Goal: Use online tool/utility

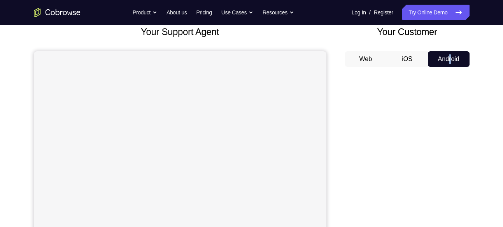
scroll to position [51, 0]
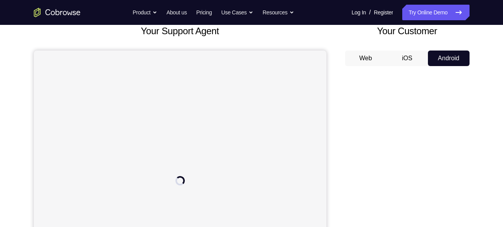
click at [492, 100] on div "Your Support Agent Your Customer Web iOS Android Next Steps We’d be happy to gi…" at bounding box center [252, 230] width 498 height 513
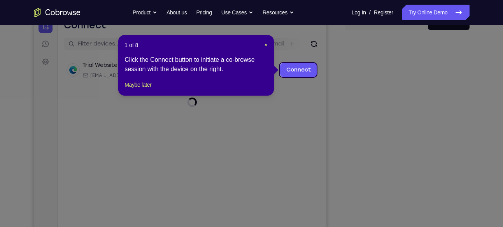
scroll to position [86, 0]
click at [266, 44] on span "×" at bounding box center [266, 45] width 3 height 6
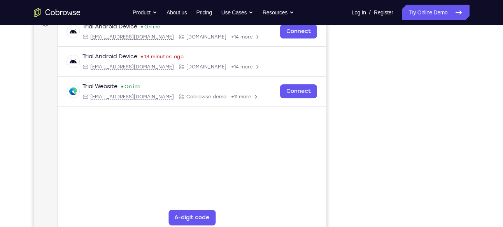
scroll to position [124, 0]
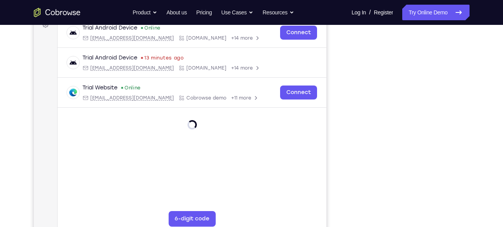
drag, startPoint x: 244, startPoint y: 11, endPoint x: 249, endPoint y: -52, distance: 62.9
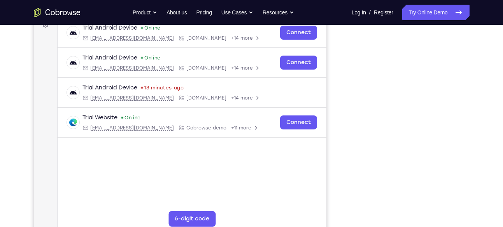
drag, startPoint x: 271, startPoint y: 11, endPoint x: 299, endPoint y: -52, distance: 69.3
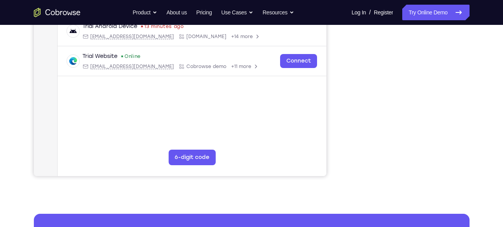
scroll to position [200, 0]
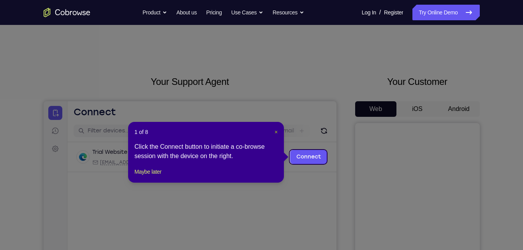
click at [274, 132] on span "×" at bounding box center [275, 132] width 3 height 6
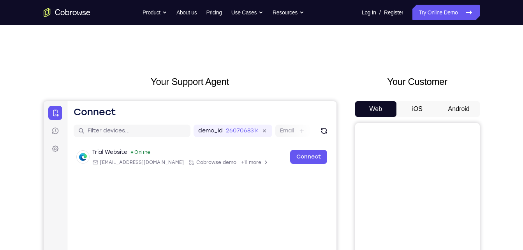
scroll to position [52, 0]
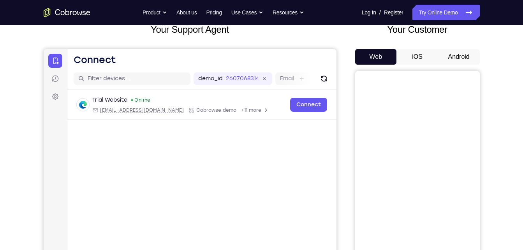
click at [459, 59] on button "Android" at bounding box center [459, 57] width 42 height 16
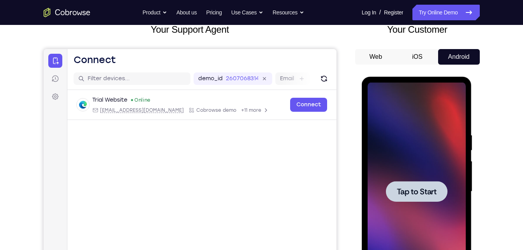
scroll to position [0, 0]
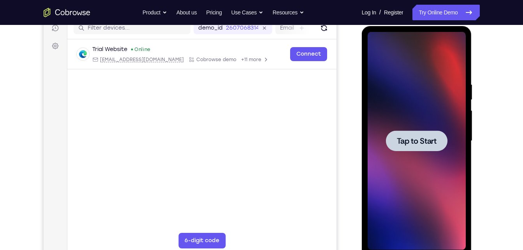
click at [386, 89] on div at bounding box center [416, 141] width 98 height 218
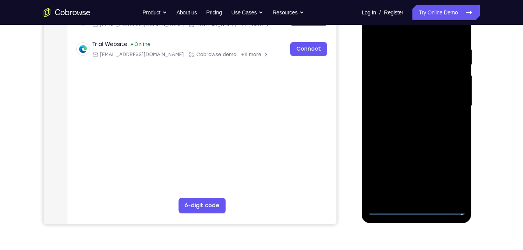
scroll to position [139, 0]
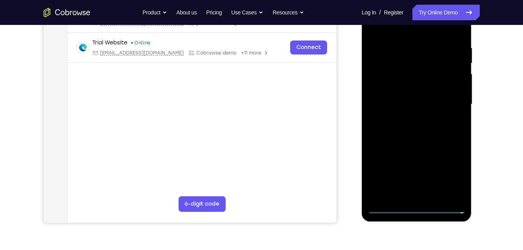
click at [415, 204] on div at bounding box center [416, 104] width 98 height 218
click at [419, 214] on div at bounding box center [417, 105] width 110 height 232
click at [417, 205] on div at bounding box center [416, 104] width 98 height 218
click at [421, 209] on div at bounding box center [416, 104] width 98 height 218
drag, startPoint x: 455, startPoint y: 189, endPoint x: 513, endPoint y: 248, distance: 82.6
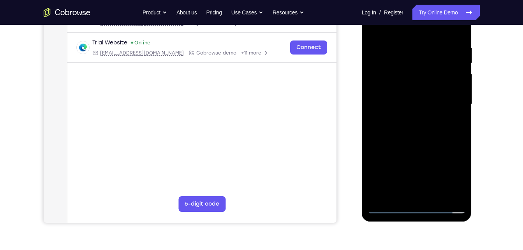
click at [473, 223] on html "Online web based iOS Simulators and Android Emulators. Run iPhone, iPad, Mobile…" at bounding box center [417, 106] width 111 height 234
click at [449, 169] on div at bounding box center [416, 104] width 98 height 218
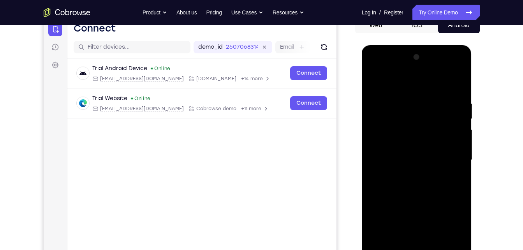
scroll to position [83, 0]
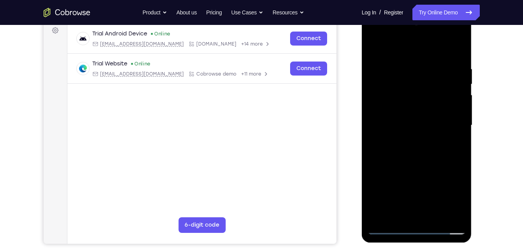
click at [455, 197] on div at bounding box center [416, 125] width 98 height 218
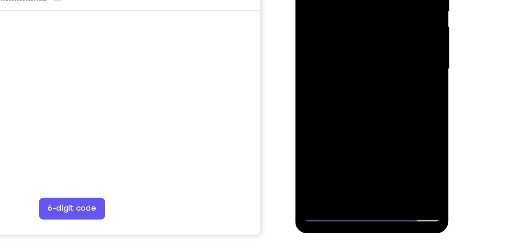
click at [383, 90] on div at bounding box center [350, 23] width 98 height 218
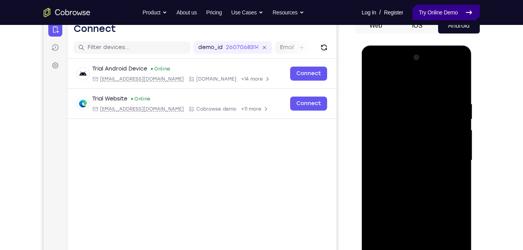
click at [439, 9] on link "Try Online Demo" at bounding box center [445, 13] width 67 height 16
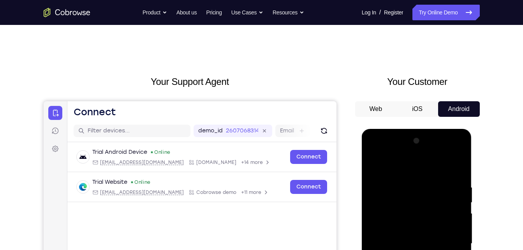
click at [463, 110] on button "Android" at bounding box center [459, 109] width 42 height 16
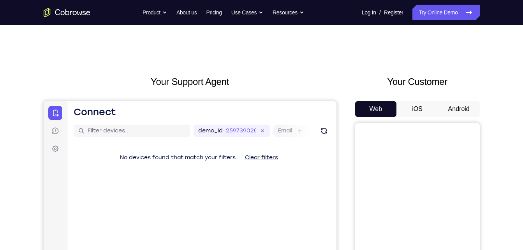
click at [452, 107] on button "Android" at bounding box center [459, 109] width 42 height 16
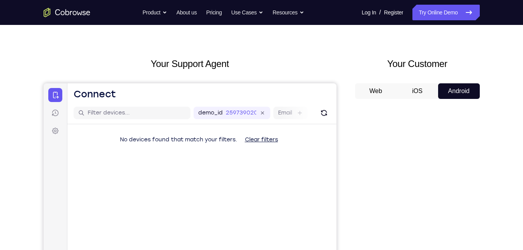
scroll to position [20, 0]
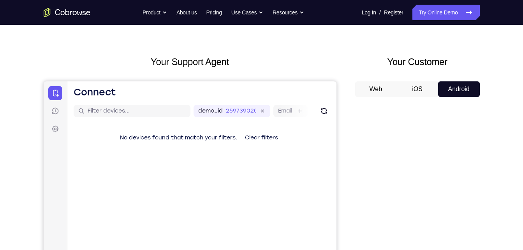
click at [450, 99] on div "Web iOS Android" at bounding box center [417, 211] width 125 height 261
click at [453, 97] on div "Web iOS Android" at bounding box center [417, 211] width 125 height 261
click at [456, 92] on button "Android" at bounding box center [459, 89] width 42 height 16
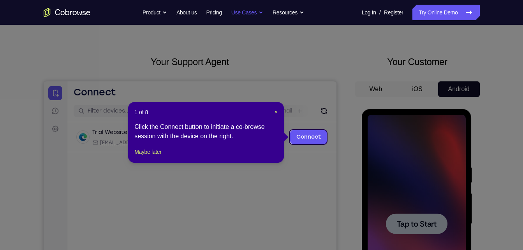
scroll to position [0, 0]
click at [272, 110] on header "1 of 8 ×" at bounding box center [205, 112] width 143 height 8
click at [274, 111] on span "×" at bounding box center [275, 112] width 3 height 6
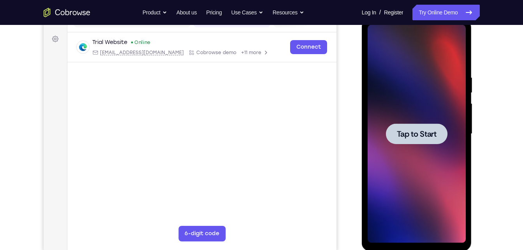
click at [415, 111] on div at bounding box center [416, 134] width 98 height 218
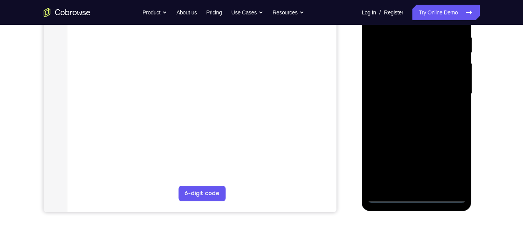
scroll to position [150, 0]
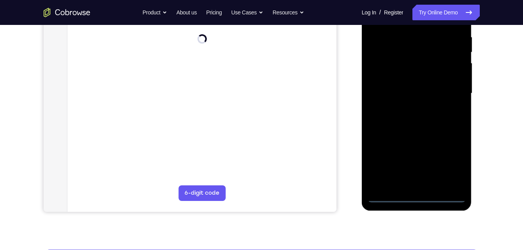
click at [415, 192] on div at bounding box center [416, 93] width 98 height 218
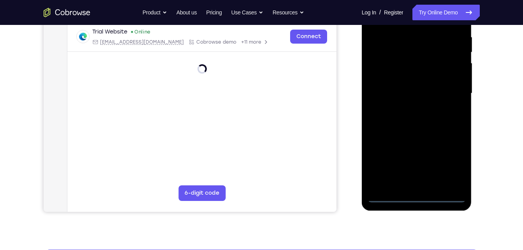
click at [413, 198] on div at bounding box center [416, 93] width 98 height 218
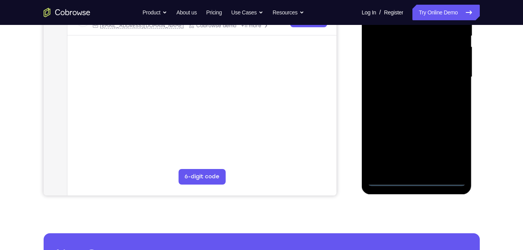
scroll to position [175, 0]
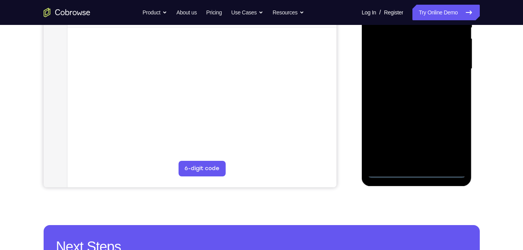
click at [454, 147] on div at bounding box center [416, 69] width 98 height 218
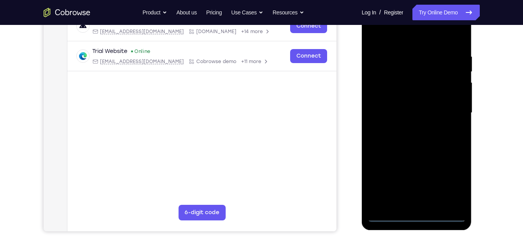
scroll to position [89, 0]
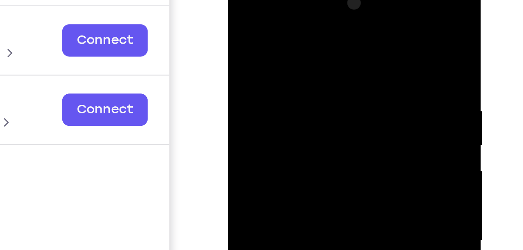
click at [239, 0] on div at bounding box center [283, 91] width 98 height 218
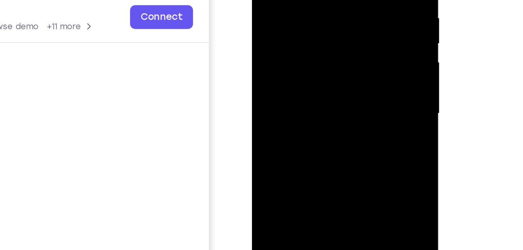
click at [296, 47] on div at bounding box center [306, 33] width 98 height 218
click at [304, 25] on div at bounding box center [306, 33] width 98 height 218
click at [300, 21] on div at bounding box center [306, 33] width 98 height 218
click at [295, 33] on div at bounding box center [306, 33] width 98 height 218
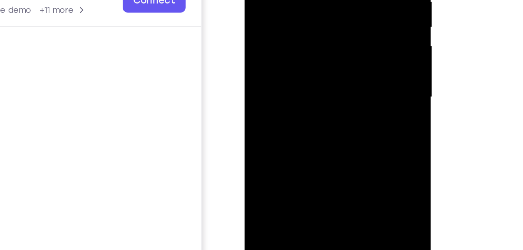
click at [296, 50] on div at bounding box center [299, 17] width 98 height 218
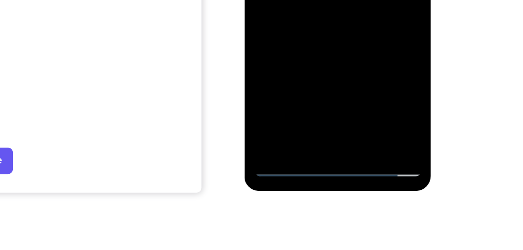
scroll to position [147, 0]
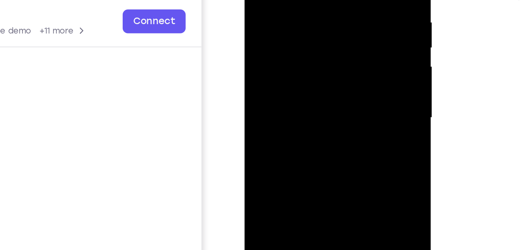
click at [294, 78] on div at bounding box center [299, 37] width 98 height 218
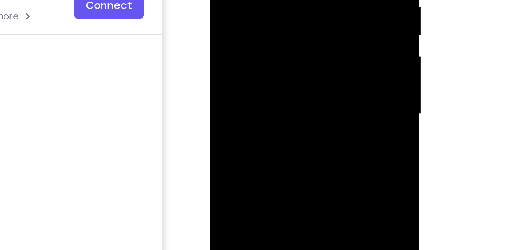
click at [242, 4] on div at bounding box center [265, 10] width 98 height 218
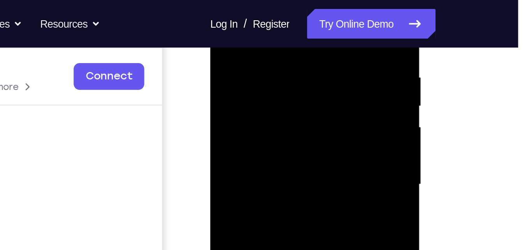
drag, startPoint x: 234, startPoint y: 20, endPoint x: 239, endPoint y: 44, distance: 24.7
click at [239, 44] on div at bounding box center [265, 81] width 98 height 218
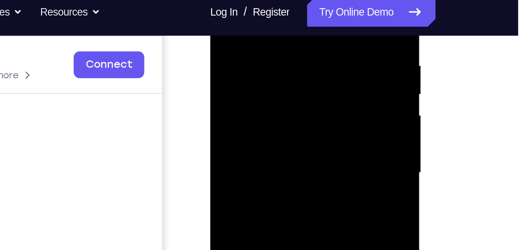
scroll to position [146, 0]
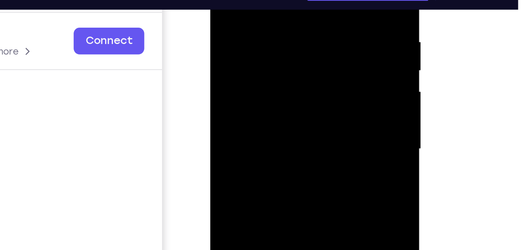
click at [257, 0] on div at bounding box center [265, 45] width 98 height 218
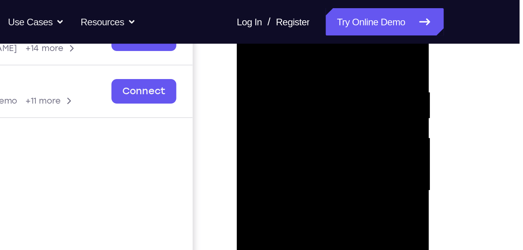
scroll to position [134, 0]
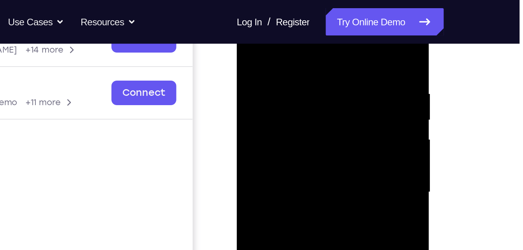
click at [331, 33] on div at bounding box center [291, 106] width 98 height 218
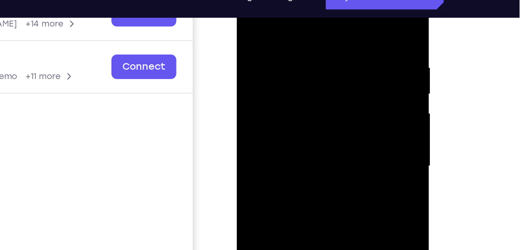
click at [253, 4] on div at bounding box center [291, 80] width 98 height 218
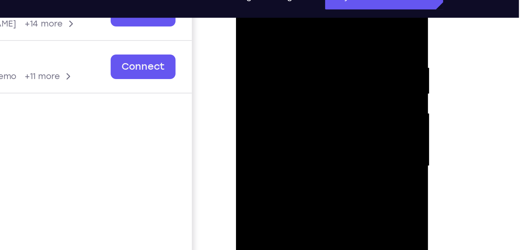
drag, startPoint x: 311, startPoint y: 20, endPoint x: 273, endPoint y: 19, distance: 37.8
click at [273, 19] on div at bounding box center [291, 80] width 98 height 218
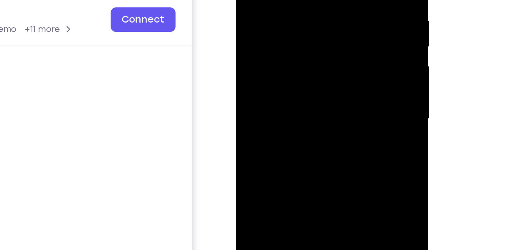
click at [297, 46] on div at bounding box center [291, 33] width 98 height 218
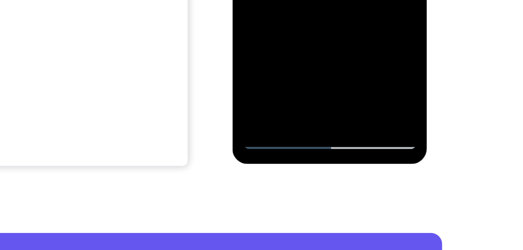
scroll to position [160, 0]
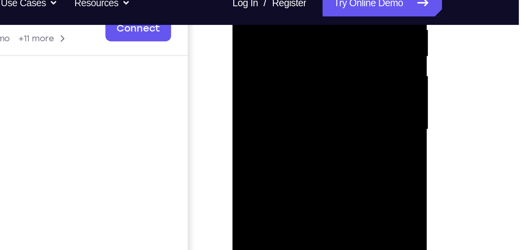
scroll to position [130, 0]
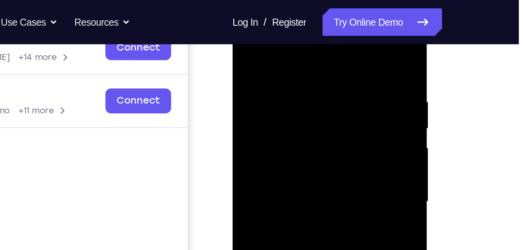
click at [246, 31] on div at bounding box center [287, 113] width 98 height 218
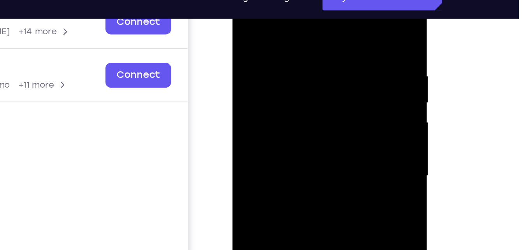
drag, startPoint x: 318, startPoint y: 29, endPoint x: 280, endPoint y: 28, distance: 37.4
click at [280, 28] on div at bounding box center [287, 87] width 98 height 218
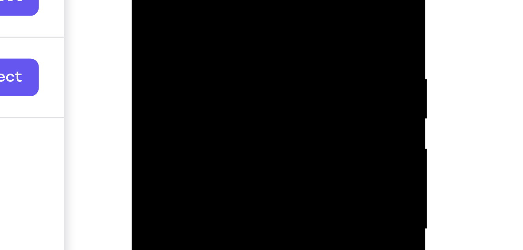
drag, startPoint x: 232, startPoint y: -22, endPoint x: 178, endPoint y: -25, distance: 53.8
click at [178, 0] on div at bounding box center [186, 37] width 98 height 218
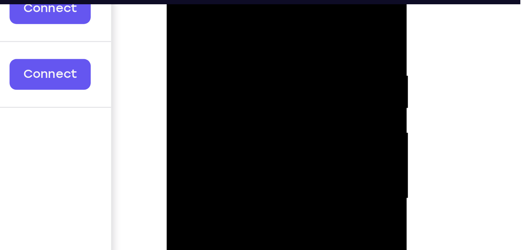
drag, startPoint x: 236, startPoint y: 3, endPoint x: 180, endPoint y: 2, distance: 56.5
click at [180, 2] on div at bounding box center [221, 62] width 98 height 218
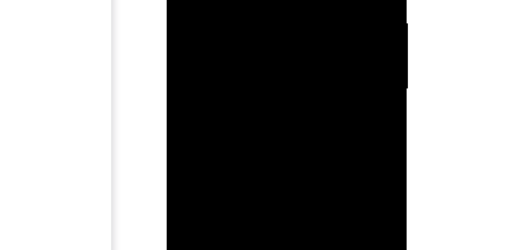
drag, startPoint x: 234, startPoint y: -12, endPoint x: 234, endPoint y: -70, distance: 57.6
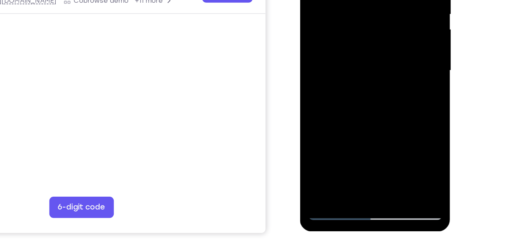
drag, startPoint x: 369, startPoint y: 98, endPoint x: 360, endPoint y: 44, distance: 54.4
click at [360, 44] on div at bounding box center [355, 29] width 98 height 218
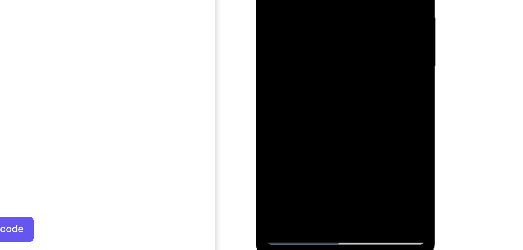
drag, startPoint x: 313, startPoint y: 45, endPoint x: 313, endPoint y: -14, distance: 59.6
drag, startPoint x: 310, startPoint y: 56, endPoint x: 310, endPoint y: -7, distance: 63.1
drag, startPoint x: 311, startPoint y: 44, endPoint x: 309, endPoint y: -31, distance: 74.4
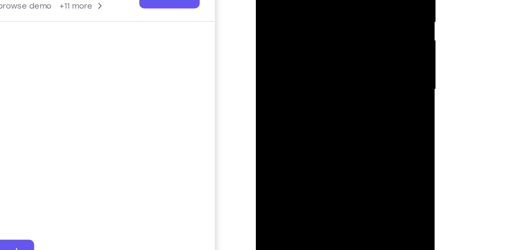
drag, startPoint x: 312, startPoint y: 71, endPoint x: 314, endPoint y: 12, distance: 59.2
click at [314, 12] on div at bounding box center [311, 17] width 98 height 218
drag, startPoint x: 320, startPoint y: 80, endPoint x: 321, endPoint y: 16, distance: 63.8
click at [321, 16] on div at bounding box center [311, 17] width 98 height 218
drag, startPoint x: 318, startPoint y: 68, endPoint x: 324, endPoint y: 4, distance: 63.7
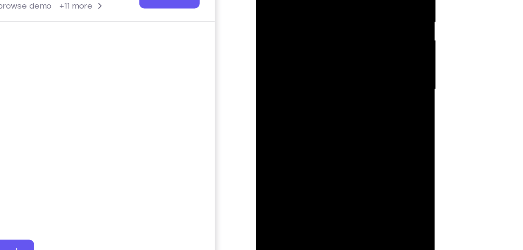
click at [324, 4] on div at bounding box center [311, 17] width 98 height 218
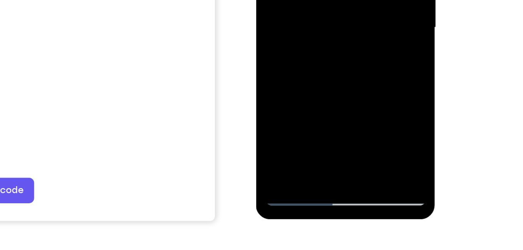
scroll to position [134, 0]
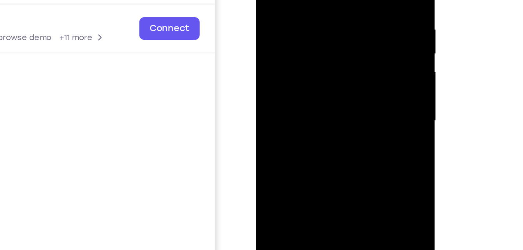
drag, startPoint x: 322, startPoint y: 9, endPoint x: 333, endPoint y: 101, distance: 92.5
click at [333, 101] on div at bounding box center [311, 49] width 98 height 218
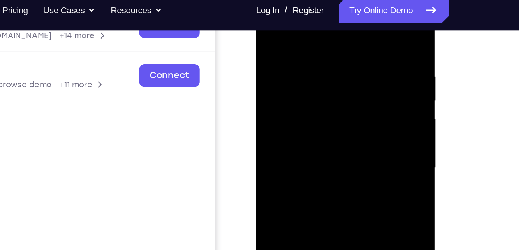
scroll to position [132, 0]
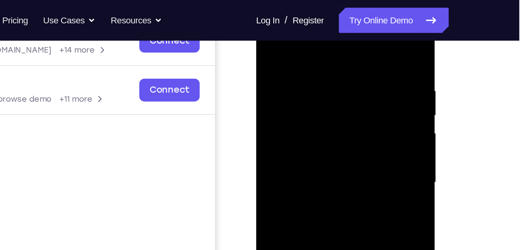
drag, startPoint x: 319, startPoint y: 35, endPoint x: 316, endPoint y: 121, distance: 85.7
click at [316, 121] on div at bounding box center [311, 111] width 98 height 218
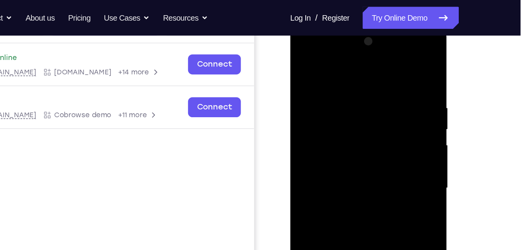
scroll to position [112, 0]
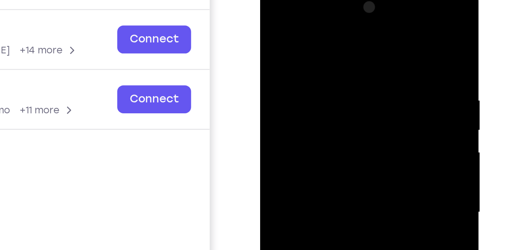
click at [308, 40] on div at bounding box center [315, 99] width 98 height 218
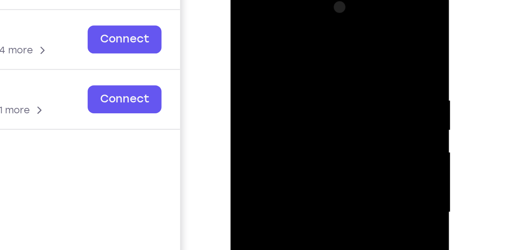
click at [324, 41] on div at bounding box center [285, 99] width 98 height 218
click at [326, 25] on div at bounding box center [285, 99] width 98 height 218
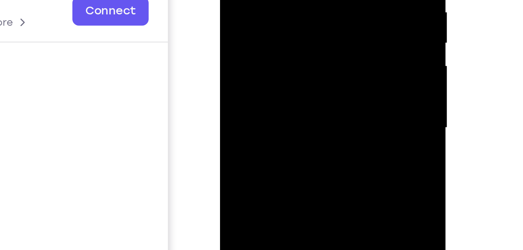
click at [285, 0] on div at bounding box center [274, 7] width 98 height 218
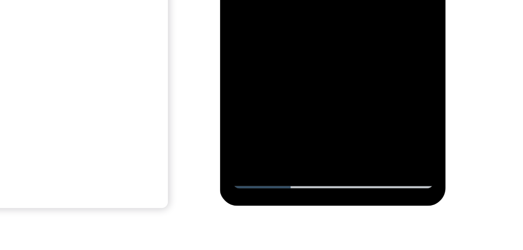
scroll to position [134, 0]
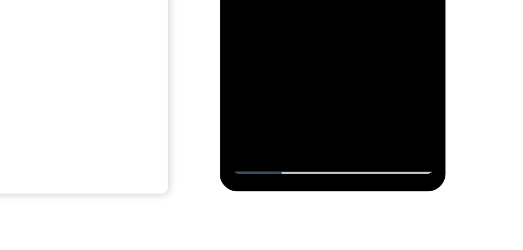
scroll to position [141, 0]
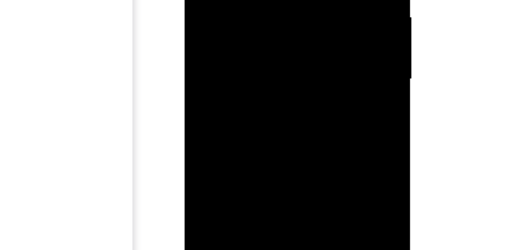
drag, startPoint x: 249, startPoint y: 6, endPoint x: 256, endPoint y: 0, distance: 8.5
drag, startPoint x: 256, startPoint y: 0, endPoint x: 259, endPoint y: -43, distance: 43.0
drag, startPoint x: 255, startPoint y: 2, endPoint x: 260, endPoint y: -38, distance: 40.0
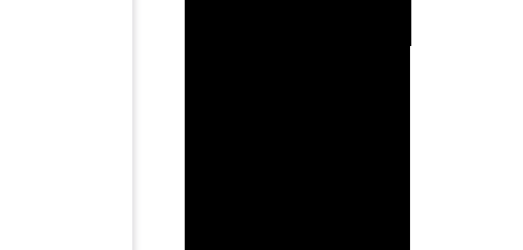
drag, startPoint x: 265, startPoint y: -64, endPoint x: 262, endPoint y: 27, distance: 90.7
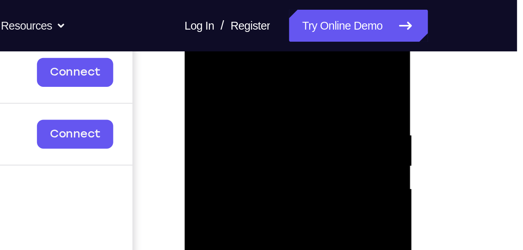
scroll to position [121, 0]
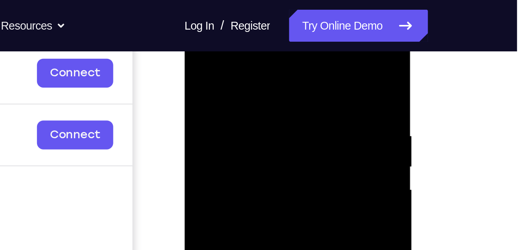
click at [200, 51] on div at bounding box center [239, 130] width 98 height 218
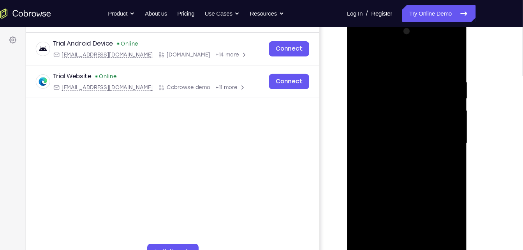
scroll to position [112, 0]
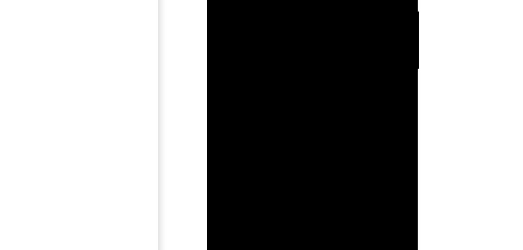
drag, startPoint x: 259, startPoint y: 17, endPoint x: 271, endPoint y: -23, distance: 40.9
drag, startPoint x: 281, startPoint y: -14, endPoint x: 277, endPoint y: 31, distance: 45.4
drag, startPoint x: 285, startPoint y: -30, endPoint x: 272, endPoint y: 26, distance: 57.5
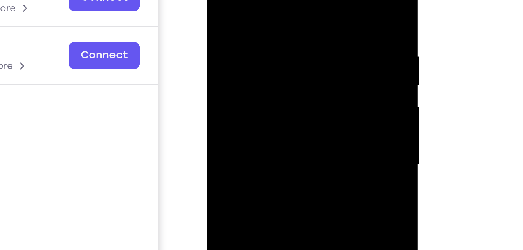
click at [220, 0] on div at bounding box center [261, 59] width 98 height 218
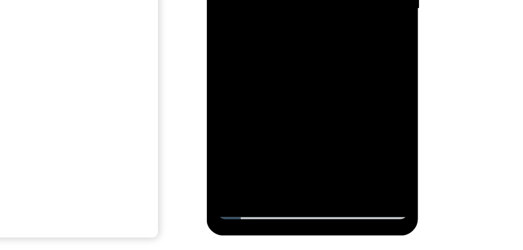
scroll to position [120, 0]
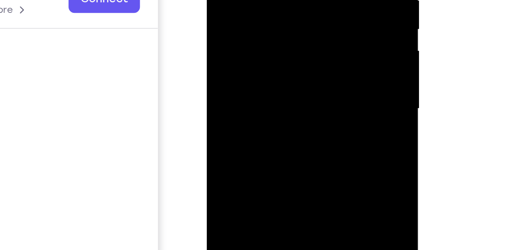
click at [267, 11] on div at bounding box center [261, 2] width 98 height 218
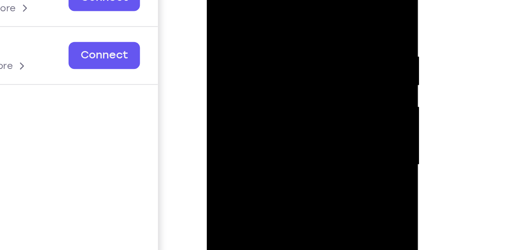
click at [219, 0] on div at bounding box center [261, 59] width 98 height 218
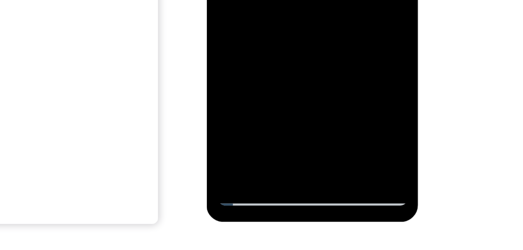
scroll to position [126, 0]
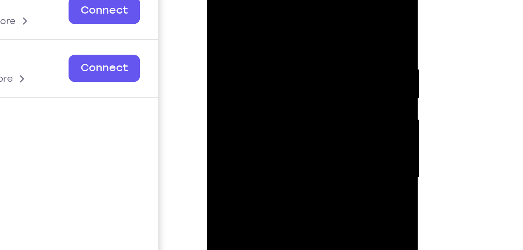
click at [219, 0] on div at bounding box center [261, 72] width 98 height 218
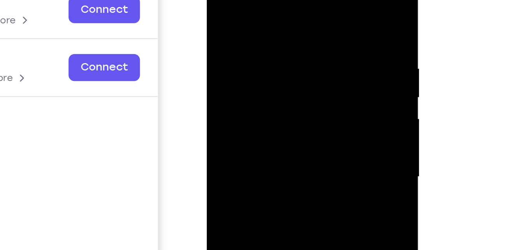
drag, startPoint x: 278, startPoint y: 17, endPoint x: 233, endPoint y: 16, distance: 44.4
click at [233, 16] on div at bounding box center [261, 71] width 98 height 218
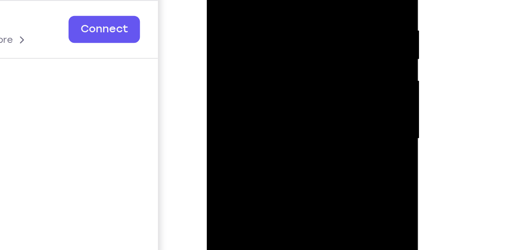
click at [263, 32] on div at bounding box center [261, 32] width 98 height 218
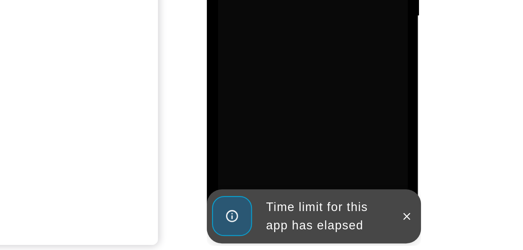
scroll to position [126, 0]
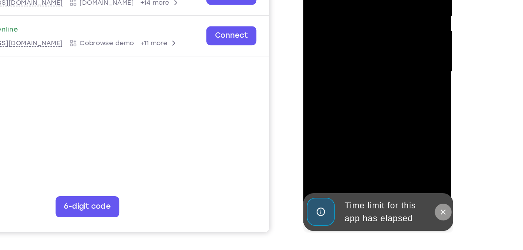
click at [404, 132] on icon at bounding box center [406, 135] width 6 height 6
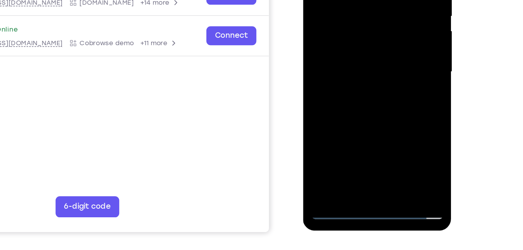
click at [358, 136] on div at bounding box center [358, 32] width 98 height 218
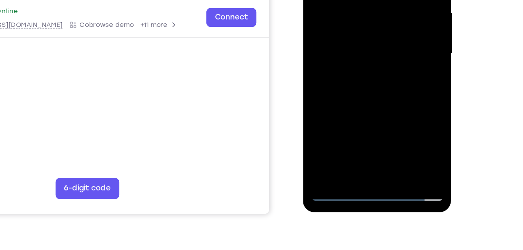
scroll to position [141, 0]
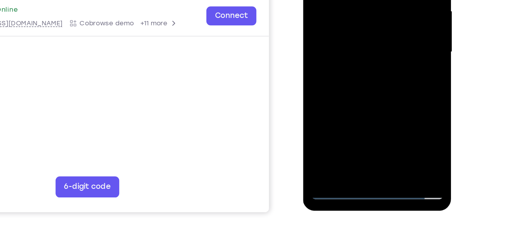
click at [388, 83] on div at bounding box center [358, 12] width 98 height 218
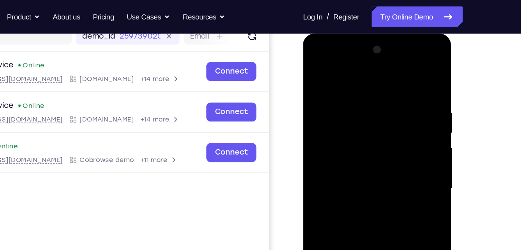
click at [317, 58] on div at bounding box center [358, 148] width 98 height 218
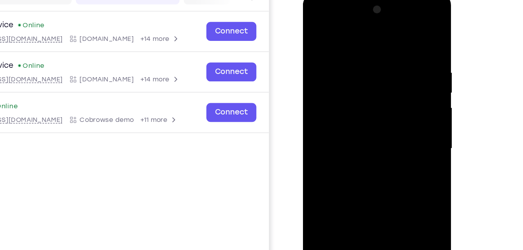
click at [393, 104] on div at bounding box center [358, 109] width 98 height 218
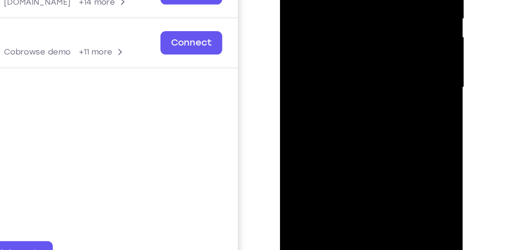
click at [340, 104] on div at bounding box center [335, 11] width 98 height 218
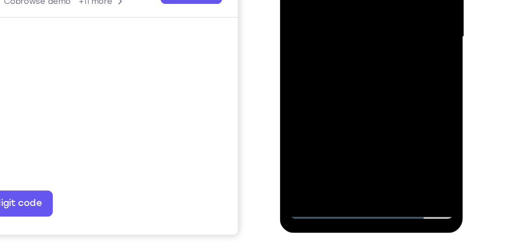
scroll to position [121, 0]
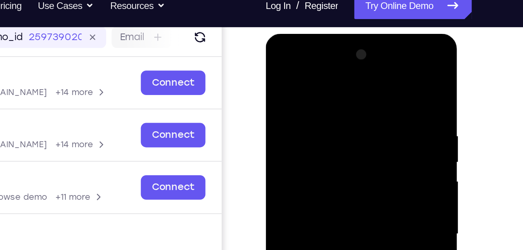
scroll to position [100, 0]
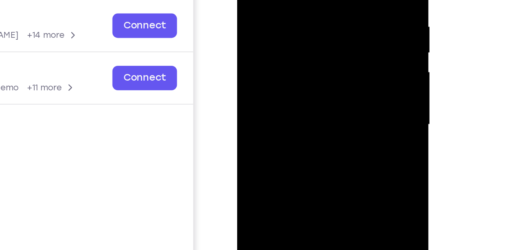
click at [316, 68] on div at bounding box center [292, 40] width 98 height 218
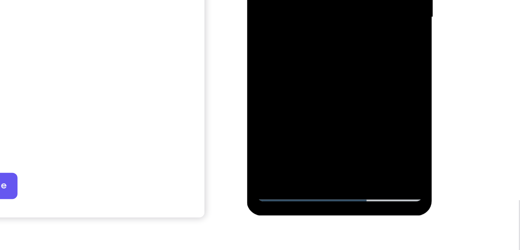
scroll to position [132, 0]
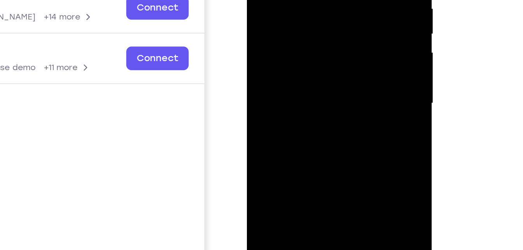
click at [311, 69] on div at bounding box center [302, 25] width 98 height 218
click at [309, 25] on div at bounding box center [302, 25] width 98 height 218
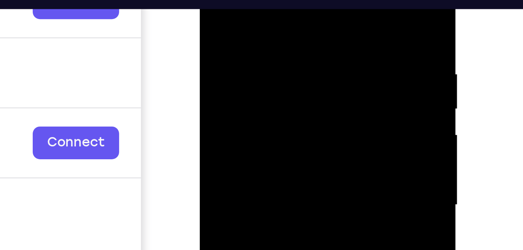
click at [224, 0] on div at bounding box center [255, 52] width 98 height 218
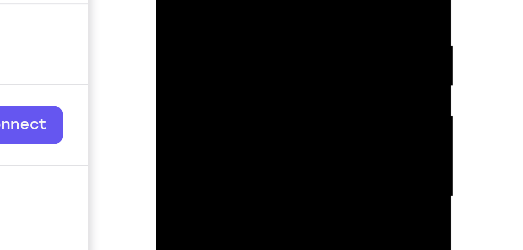
click at [204, 0] on div at bounding box center [211, 3] width 98 height 218
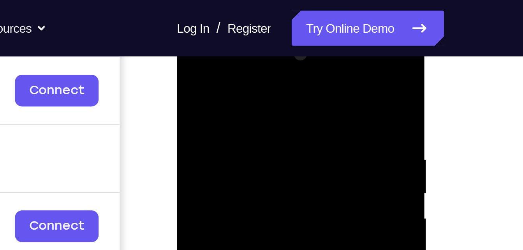
scroll to position [116, 0]
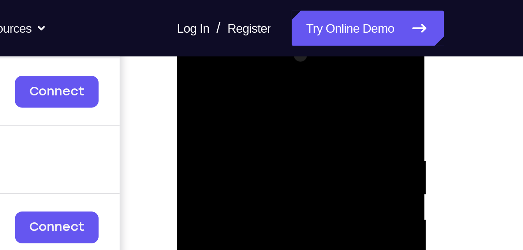
click at [269, 67] on div at bounding box center [232, 143] width 98 height 218
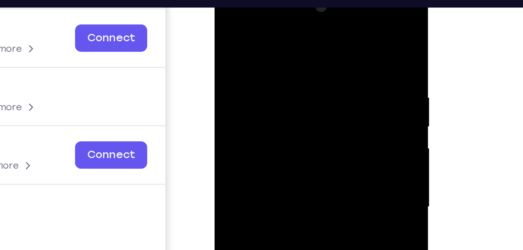
drag, startPoint x: 307, startPoint y: 40, endPoint x: 262, endPoint y: 40, distance: 45.1
click at [262, 40] on div at bounding box center [269, 98] width 98 height 218
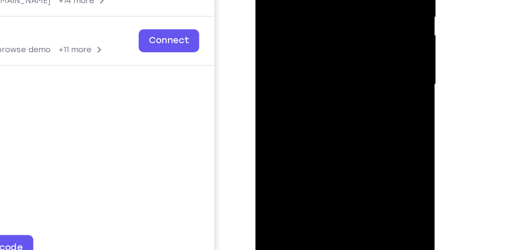
click at [357, 95] on div at bounding box center [311, 12] width 98 height 218
drag, startPoint x: 323, startPoint y: 72, endPoint x: 323, endPoint y: 32, distance: 40.1
click at [323, 32] on div at bounding box center [311, 12] width 98 height 218
drag, startPoint x: 320, startPoint y: 63, endPoint x: 322, endPoint y: 35, distance: 28.2
click at [322, 35] on div at bounding box center [311, 12] width 98 height 218
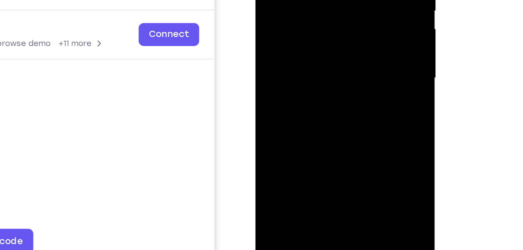
drag, startPoint x: 325, startPoint y: 13, endPoint x: 378, endPoint y: 122, distance: 121.3
click at [367, 122] on html "Online web based iOS Simulators and Android Emulators. Run iPhone, iPad, Mobile…" at bounding box center [311, 8] width 111 height 234
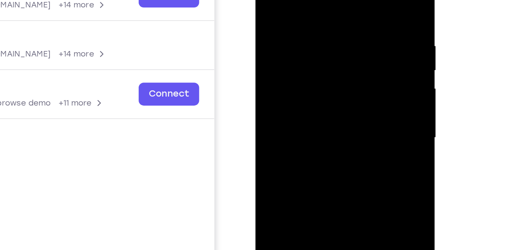
drag, startPoint x: 332, startPoint y: -1, endPoint x: 334, endPoint y: 114, distance: 115.2
click at [334, 114] on div at bounding box center [311, 65] width 98 height 218
drag, startPoint x: 315, startPoint y: 28, endPoint x: 325, endPoint y: 141, distance: 113.7
click at [325, 141] on div at bounding box center [311, 65] width 98 height 218
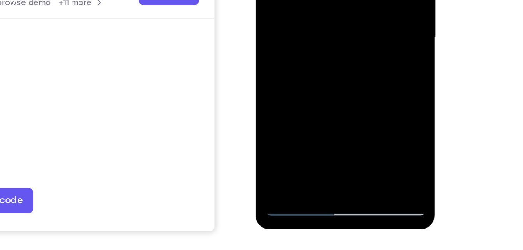
scroll to position [125, 0]
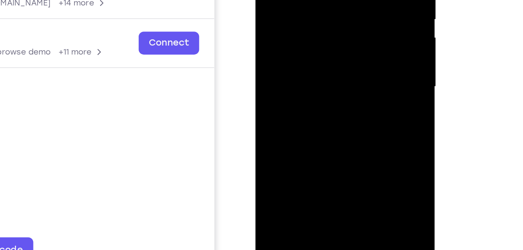
drag, startPoint x: 314, startPoint y: 58, endPoint x: 314, endPoint y: 24, distance: 34.3
click at [314, 24] on div at bounding box center [311, 14] width 98 height 218
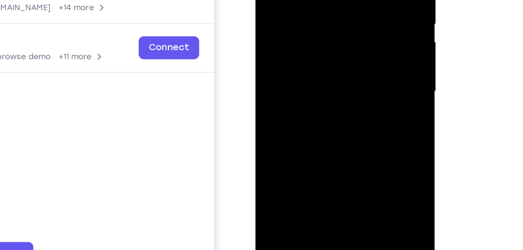
drag, startPoint x: 320, startPoint y: 78, endPoint x: 318, endPoint y: 41, distance: 37.0
click at [318, 41] on div at bounding box center [311, 19] width 98 height 218
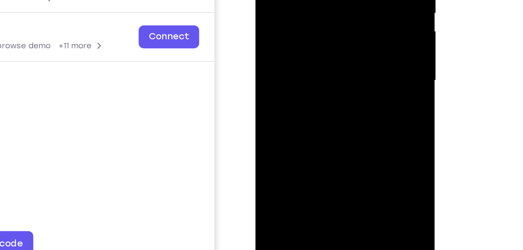
drag, startPoint x: 328, startPoint y: 28, endPoint x: 330, endPoint y: 84, distance: 55.7
click at [330, 84] on div at bounding box center [311, 8] width 98 height 218
drag, startPoint x: 320, startPoint y: 34, endPoint x: 337, endPoint y: 113, distance: 80.7
click at [337, 113] on div at bounding box center [311, 8] width 98 height 218
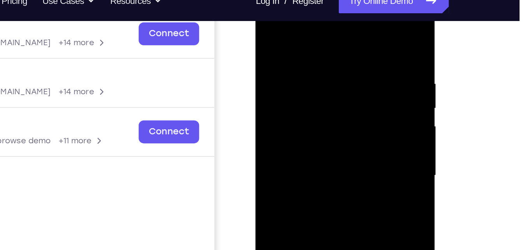
click at [352, 61] on div at bounding box center [311, 103] width 98 height 218
click at [354, 61] on div at bounding box center [311, 103] width 98 height 218
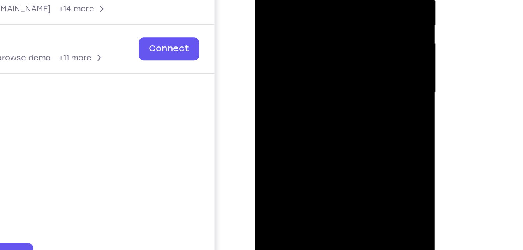
click at [321, 68] on div at bounding box center [311, 20] width 98 height 218
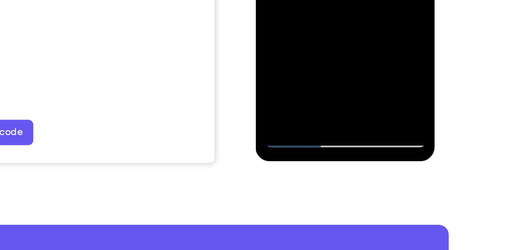
scroll to position [178, 0]
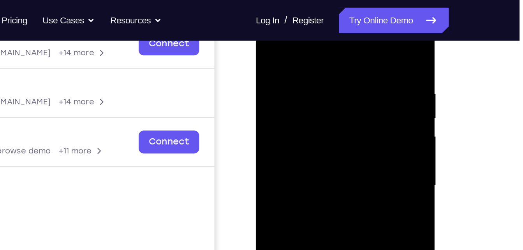
scroll to position [130, 0]
click at [271, 36] on div at bounding box center [311, 114] width 98 height 218
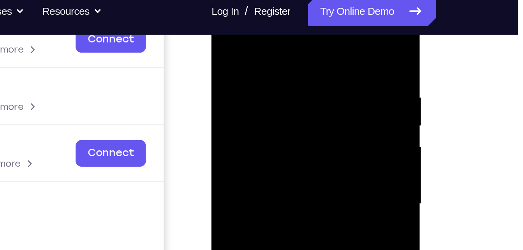
drag, startPoint x: 304, startPoint y: 42, endPoint x: 241, endPoint y: 36, distance: 62.5
click at [241, 36] on div at bounding box center [266, 101] width 98 height 218
drag, startPoint x: 300, startPoint y: 44, endPoint x: 239, endPoint y: 40, distance: 62.0
click at [239, 40] on div at bounding box center [266, 101] width 98 height 218
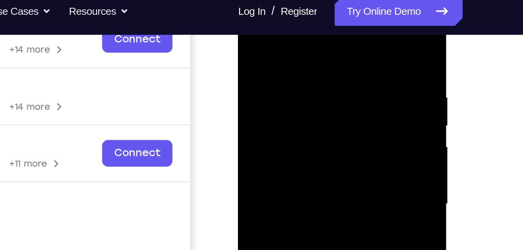
drag, startPoint x: 305, startPoint y: 44, endPoint x: 262, endPoint y: 35, distance: 44.2
click at [262, 35] on div at bounding box center [293, 101] width 98 height 218
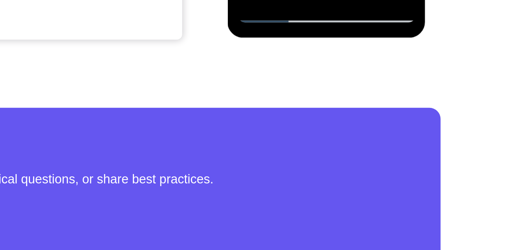
scroll to position [228, 0]
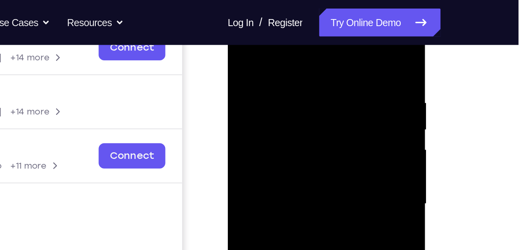
scroll to position [130, 0]
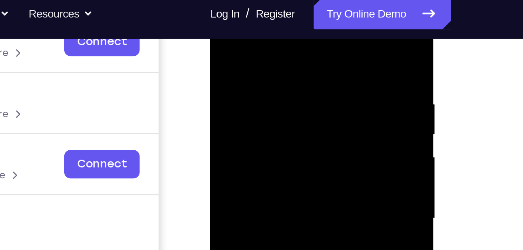
click at [308, 60] on div at bounding box center [265, 100] width 98 height 218
click at [221, 61] on div at bounding box center [265, 100] width 98 height 218
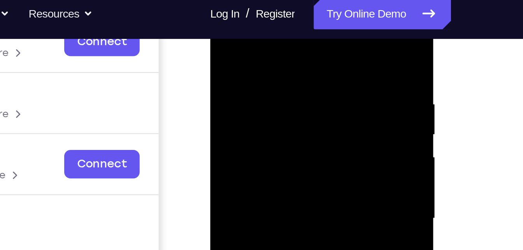
click at [221, 61] on div at bounding box center [265, 100] width 98 height 218
click at [232, 51] on div at bounding box center [265, 100] width 98 height 218
click at [220, 22] on div at bounding box center [265, 100] width 98 height 218
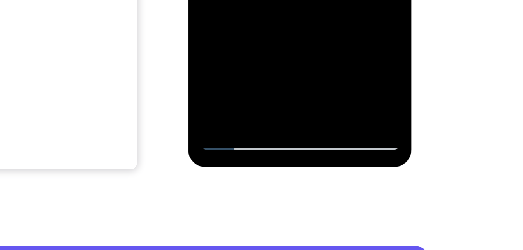
scroll to position [151, 0]
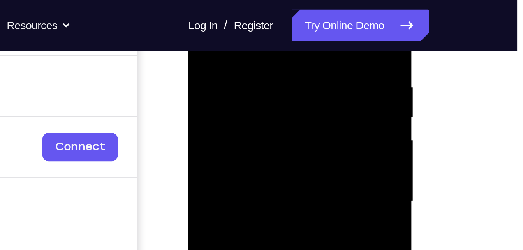
scroll to position [144, 0]
drag, startPoint x: 275, startPoint y: 23, endPoint x: 241, endPoint y: 24, distance: 34.3
click at [241, 24] on div at bounding box center [243, 83] width 98 height 218
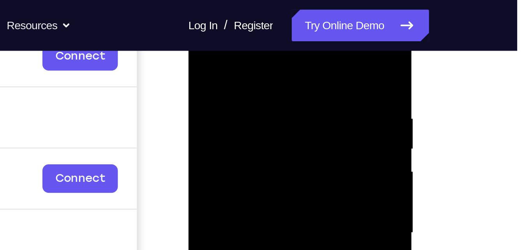
drag, startPoint x: 279, startPoint y: 60, endPoint x: 238, endPoint y: 59, distance: 41.6
click at [238, 59] on div at bounding box center [243, 114] width 98 height 218
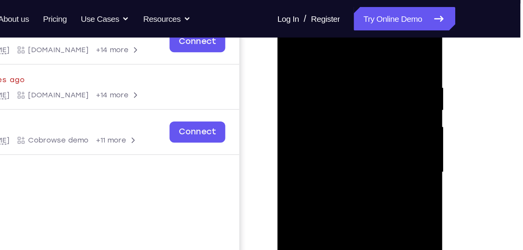
drag, startPoint x: 350, startPoint y: 63, endPoint x: 314, endPoint y: 61, distance: 36.6
click at [314, 61] on div at bounding box center [332, 114] width 98 height 218
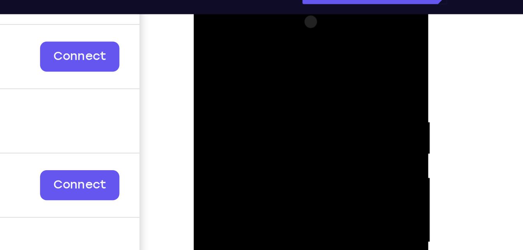
scroll to position [112, 0]
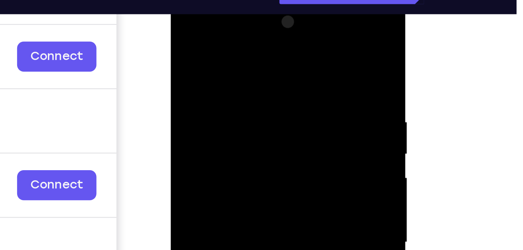
drag, startPoint x: 243, startPoint y: 90, endPoint x: 249, endPoint y: 28, distance: 62.6
click at [249, 28] on div at bounding box center [225, 112] width 98 height 218
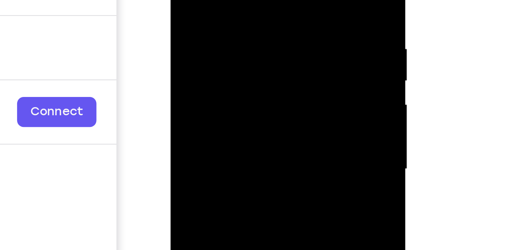
drag, startPoint x: 232, startPoint y: 37, endPoint x: 236, endPoint y: -14, distance: 51.9
click at [236, 0] on div at bounding box center [225, 38] width 98 height 218
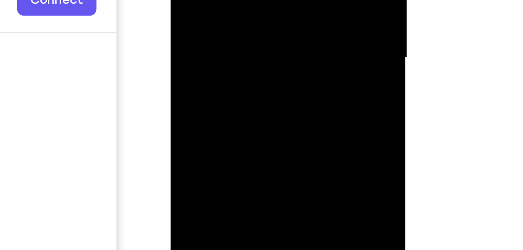
drag, startPoint x: 242, startPoint y: -4, endPoint x: 242, endPoint y: -39, distance: 34.3
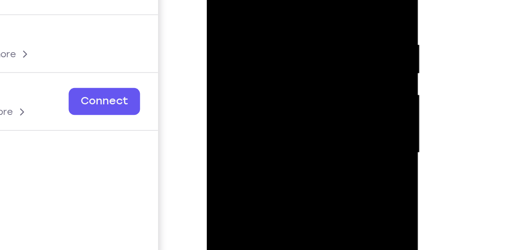
click at [304, 7] on div at bounding box center [262, 47] width 98 height 218
click at [221, 0] on div at bounding box center [262, 47] width 98 height 218
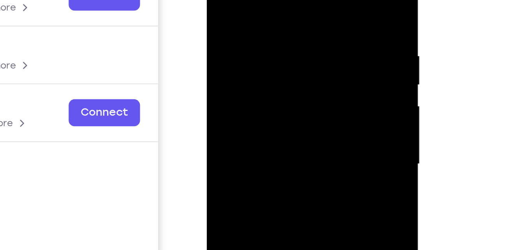
drag, startPoint x: 272, startPoint y: 9, endPoint x: 279, endPoint y: 40, distance: 31.2
click at [279, 40] on div at bounding box center [262, 58] width 98 height 218
drag, startPoint x: 292, startPoint y: 8, endPoint x: 211, endPoint y: 5, distance: 81.0
click at [211, 5] on div at bounding box center [262, 59] width 110 height 232
drag, startPoint x: 282, startPoint y: -9, endPoint x: 192, endPoint y: -18, distance: 90.7
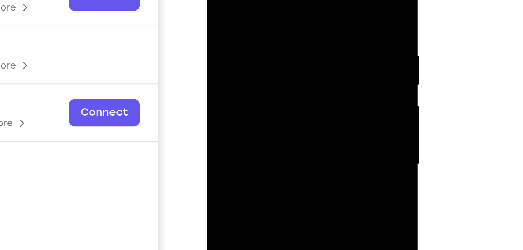
click at [207, 0] on html "Online web based iOS Simulators and Android Emulators. Run iPhone, iPad, Mobile…" at bounding box center [262, 60] width 111 height 234
drag, startPoint x: 284, startPoint y: -2, endPoint x: 191, endPoint y: -10, distance: 92.6
click at [207, 0] on html "Online web based iOS Simulators and Android Emulators. Run iPhone, iPad, Mobile…" at bounding box center [262, 60] width 111 height 234
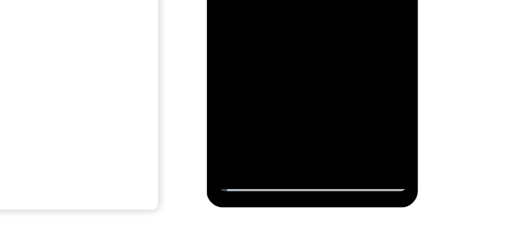
scroll to position [131, 0]
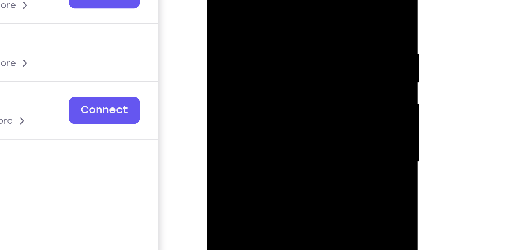
click at [218, 0] on div at bounding box center [262, 56] width 98 height 218
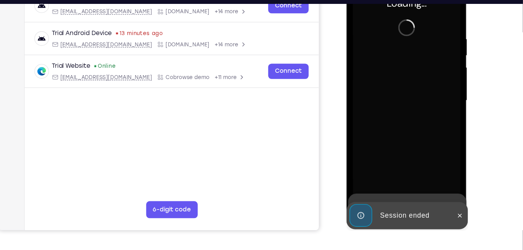
scroll to position [130, 0]
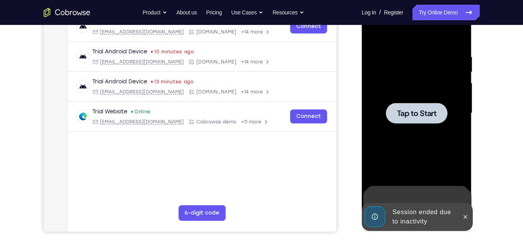
click at [376, 74] on div at bounding box center [416, 113] width 98 height 218
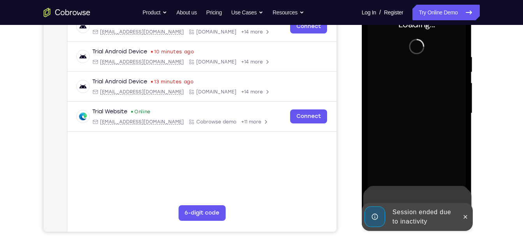
drag, startPoint x: 466, startPoint y: 216, endPoint x: 466, endPoint y: 201, distance: 15.2
click at [466, 216] on icon at bounding box center [465, 217] width 6 height 6
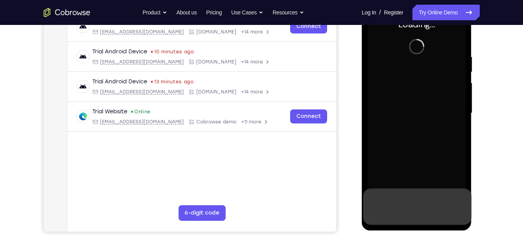
click at [462, 197] on div at bounding box center [464, 206] width 12 height 37
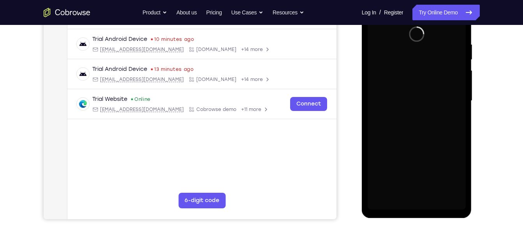
scroll to position [87, 0]
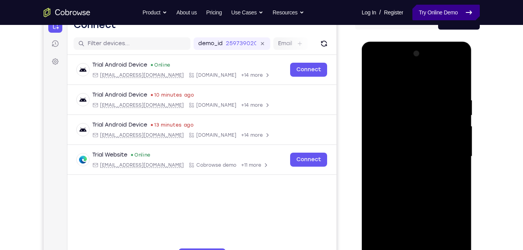
click at [435, 19] on link "Try Online Demo" at bounding box center [445, 13] width 67 height 16
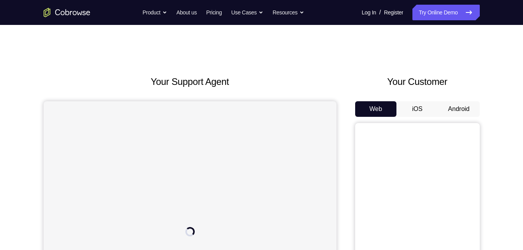
click at [442, 111] on button "Android" at bounding box center [459, 109] width 42 height 16
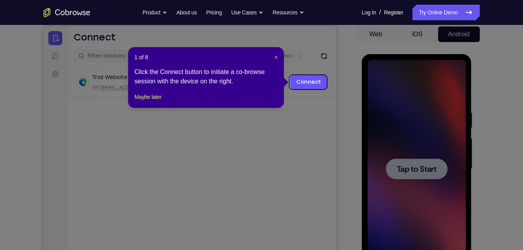
click at [425, 117] on icon at bounding box center [264, 125] width 529 height 250
click at [274, 57] on span "×" at bounding box center [275, 57] width 3 height 6
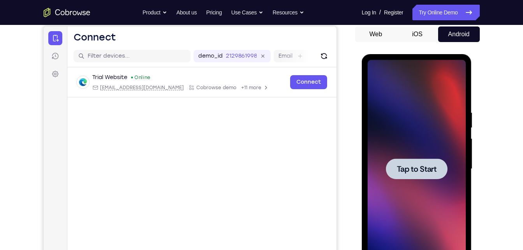
click at [415, 118] on div at bounding box center [416, 169] width 98 height 218
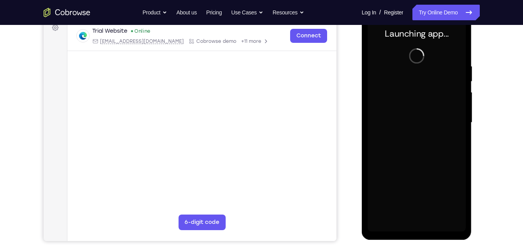
scroll to position [122, 0]
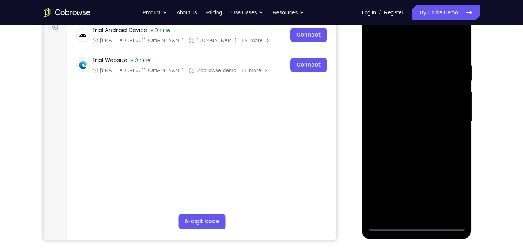
click at [413, 229] on div at bounding box center [416, 122] width 98 height 218
click at [449, 195] on div at bounding box center [416, 122] width 98 height 218
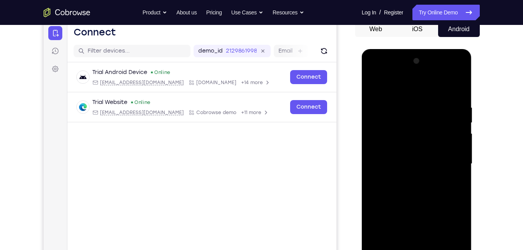
scroll to position [80, 0]
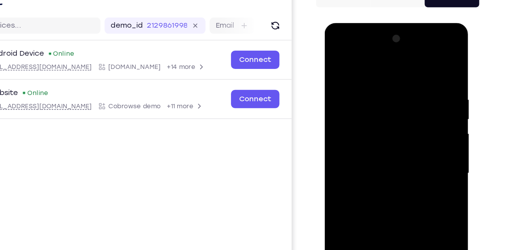
click at [337, 48] on div at bounding box center [379, 137] width 98 height 218
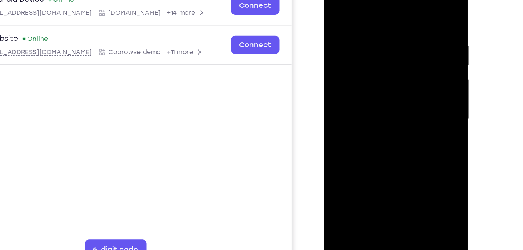
click at [406, 81] on div at bounding box center [379, 84] width 98 height 218
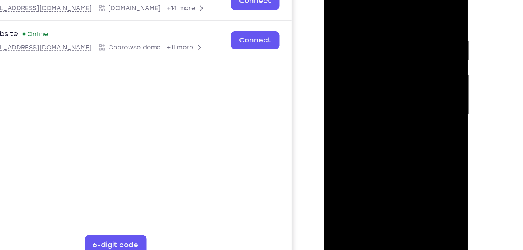
click at [371, 97] on div at bounding box center [379, 79] width 98 height 218
click at [362, 74] on div at bounding box center [379, 79] width 98 height 218
click at [367, 61] on div at bounding box center [379, 79] width 98 height 218
click at [360, 82] on div at bounding box center [379, 79] width 98 height 218
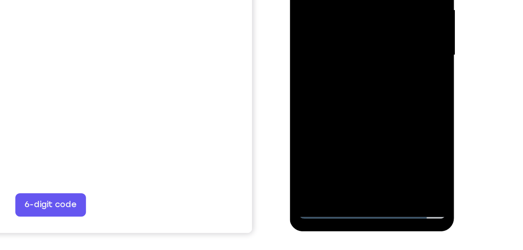
scroll to position [125, 0]
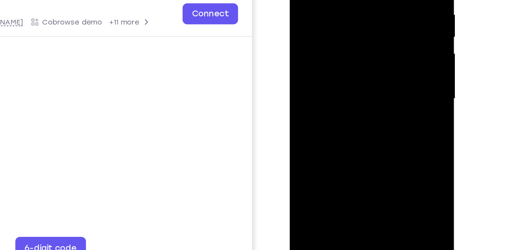
click at [349, 80] on div at bounding box center [345, 42] width 98 height 218
click at [355, 41] on div at bounding box center [345, 42] width 98 height 218
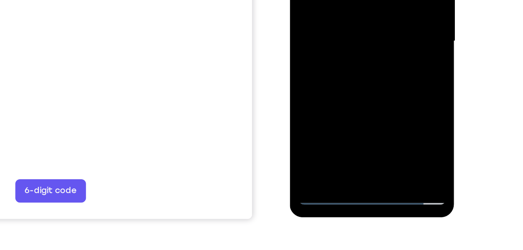
scroll to position [134, 0]
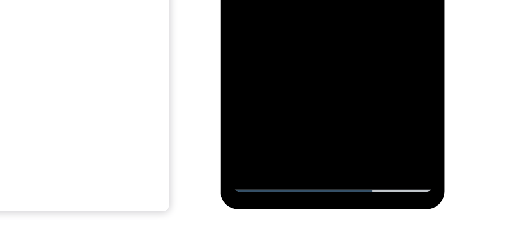
scroll to position [135, 0]
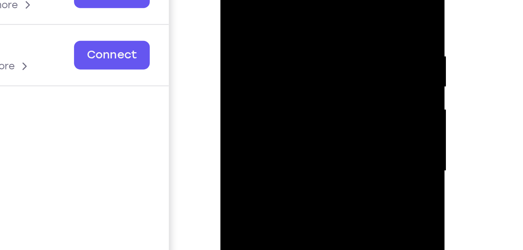
click at [235, 0] on div at bounding box center [276, 51] width 98 height 218
drag, startPoint x: 286, startPoint y: -8, endPoint x: 260, endPoint y: -7, distance: 25.3
click at [260, 0] on div at bounding box center [276, 51] width 98 height 218
click at [258, 0] on div at bounding box center [276, 51] width 98 height 218
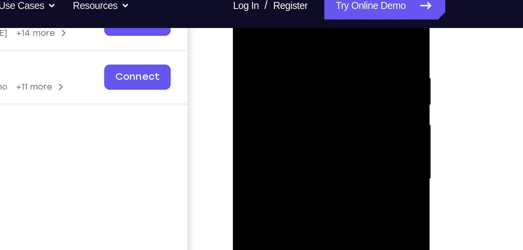
click at [324, 44] on div at bounding box center [288, 88] width 98 height 218
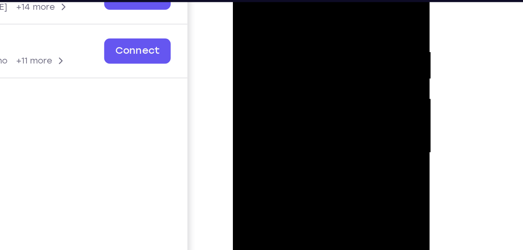
click at [327, 0] on div at bounding box center [288, 62] width 98 height 218
drag, startPoint x: 320, startPoint y: 3, endPoint x: 274, endPoint y: 3, distance: 46.3
click at [274, 3] on div at bounding box center [288, 62] width 98 height 218
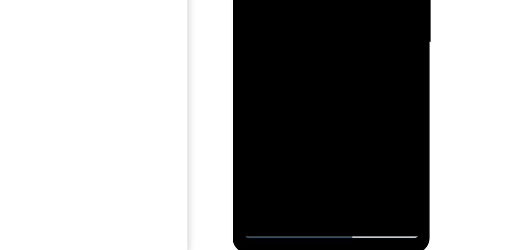
drag, startPoint x: 293, startPoint y: 9, endPoint x: 297, endPoint y: -12, distance: 20.6
drag, startPoint x: 303, startPoint y: -25, endPoint x: 302, endPoint y: 61, distance: 85.2
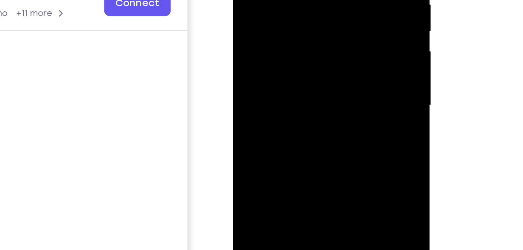
drag, startPoint x: 306, startPoint y: 7, endPoint x: 290, endPoint y: 91, distance: 86.3
click at [290, 91] on div at bounding box center [288, 14] width 98 height 218
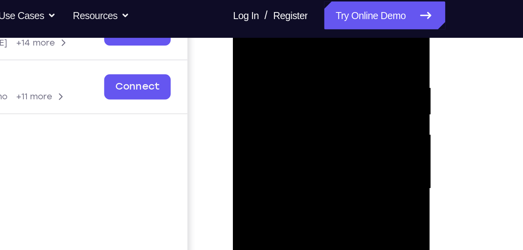
drag, startPoint x: 290, startPoint y: 37, endPoint x: 283, endPoint y: 121, distance: 84.4
click at [283, 121] on div at bounding box center [288, 98] width 98 height 218
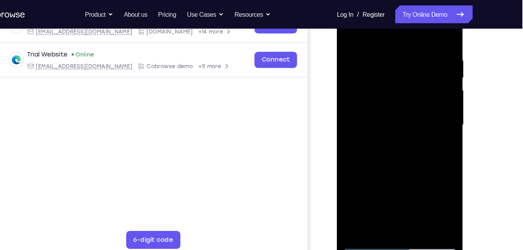
drag, startPoint x: 388, startPoint y: 82, endPoint x: 392, endPoint y: 218, distance: 136.3
click at [392, 218] on div at bounding box center [392, 109] width 110 height 232
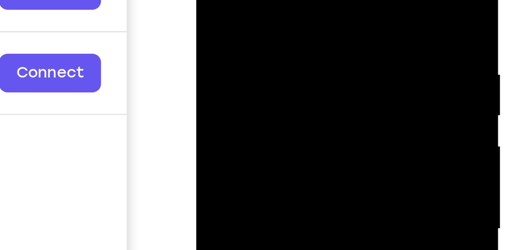
click at [210, 0] on div at bounding box center [251, 28] width 98 height 218
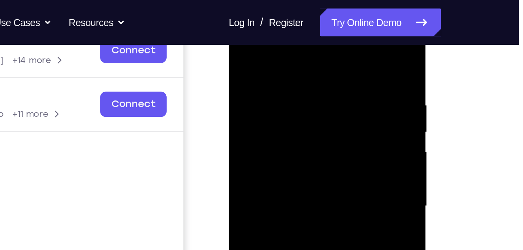
scroll to position [129, 0]
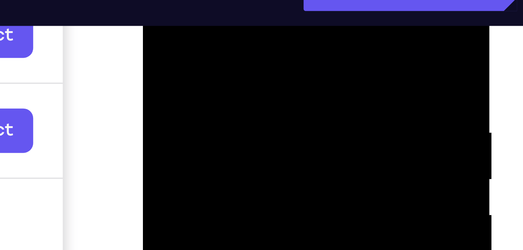
click at [189, 0] on div at bounding box center [198, 62] width 98 height 218
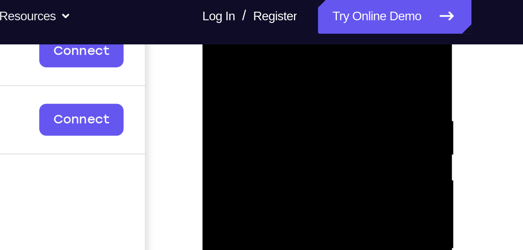
click at [299, 26] on div at bounding box center [257, 103] width 98 height 218
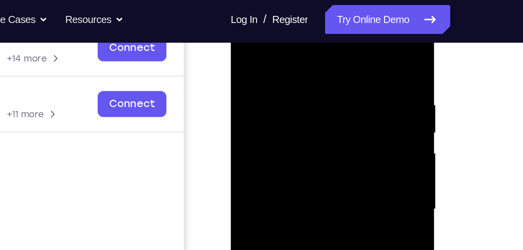
scroll to position [118, 0]
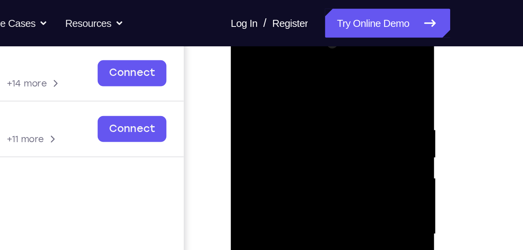
click at [287, 56] on div at bounding box center [285, 135] width 98 height 218
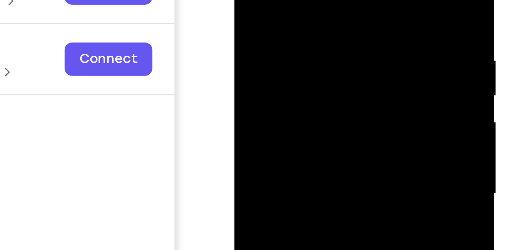
click at [292, 0] on div at bounding box center [289, 37] width 98 height 218
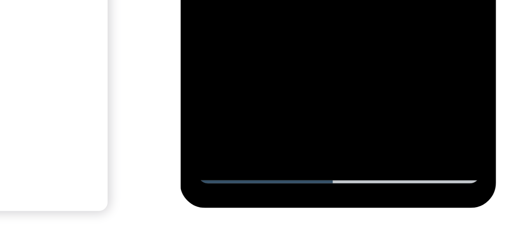
scroll to position [126, 0]
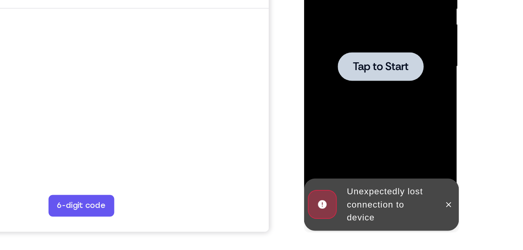
scroll to position [125, 0]
